Goal: Information Seeking & Learning: Learn about a topic

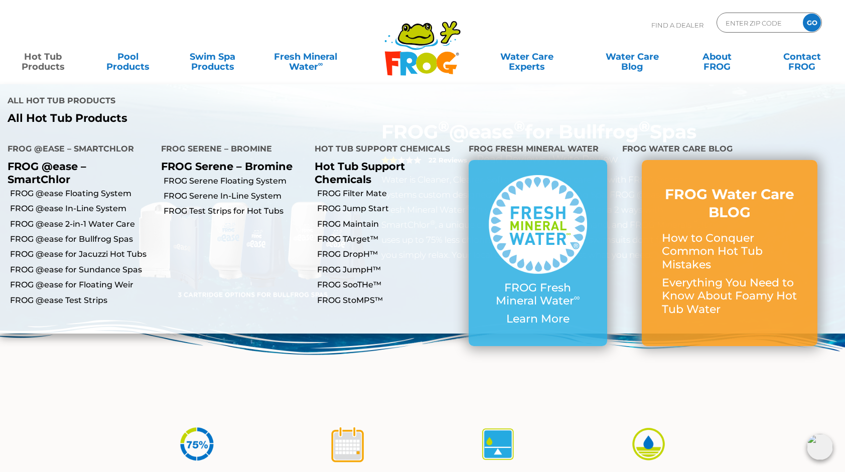
click at [48, 63] on link "Hot Tub Products" at bounding box center [43, 57] width 66 height 20
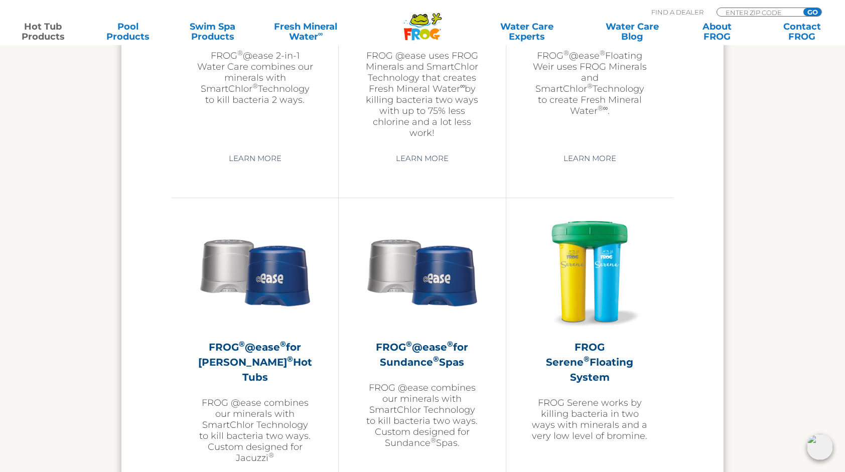
scroll to position [1705, 0]
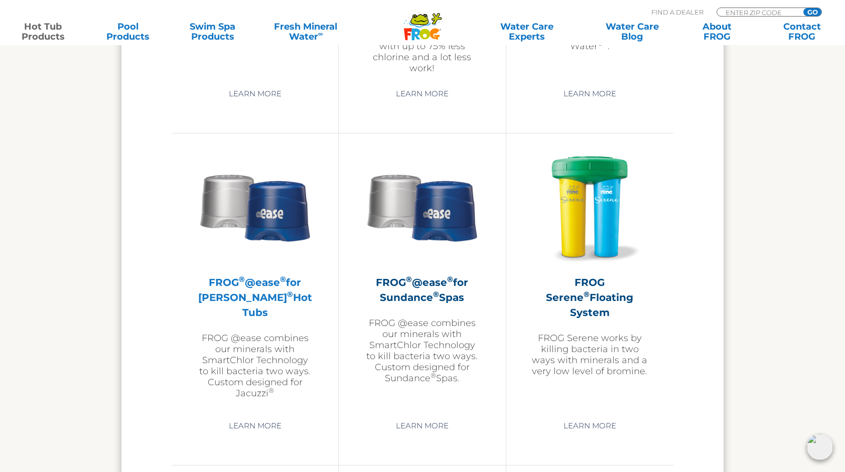
click at [235, 296] on h2 "FROG ® @ease ® for Jacuzzi ® Hot Tubs" at bounding box center [255, 297] width 116 height 45
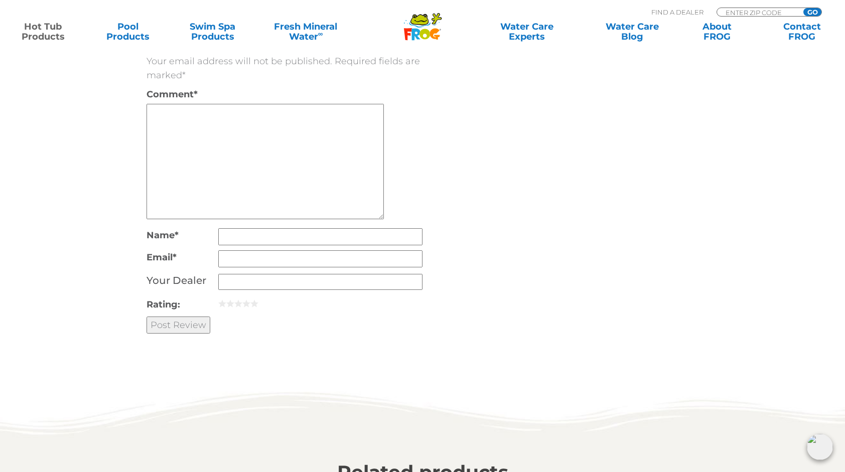
scroll to position [2357, 0]
